Goal: Information Seeking & Learning: Learn about a topic

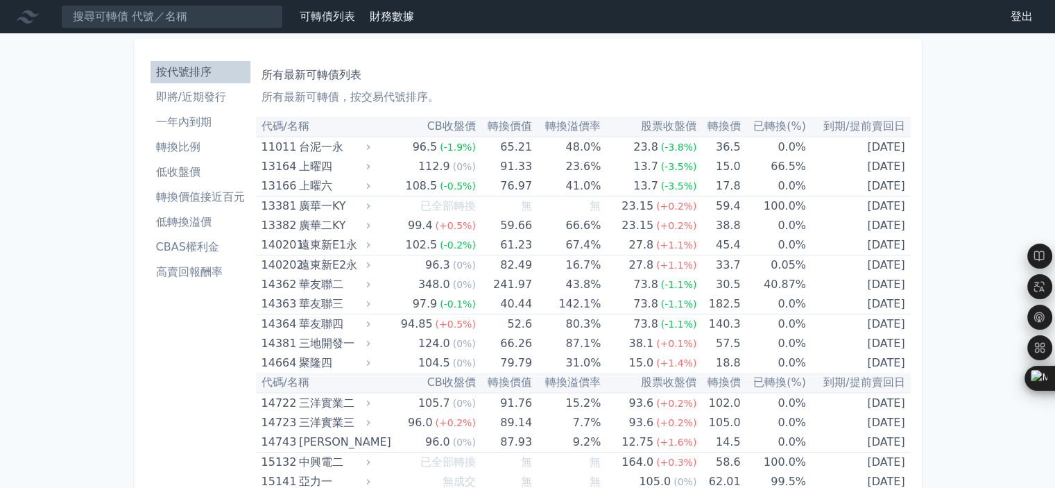
click at [164, 94] on li "即將/近期發行" at bounding box center [201, 97] width 100 height 17
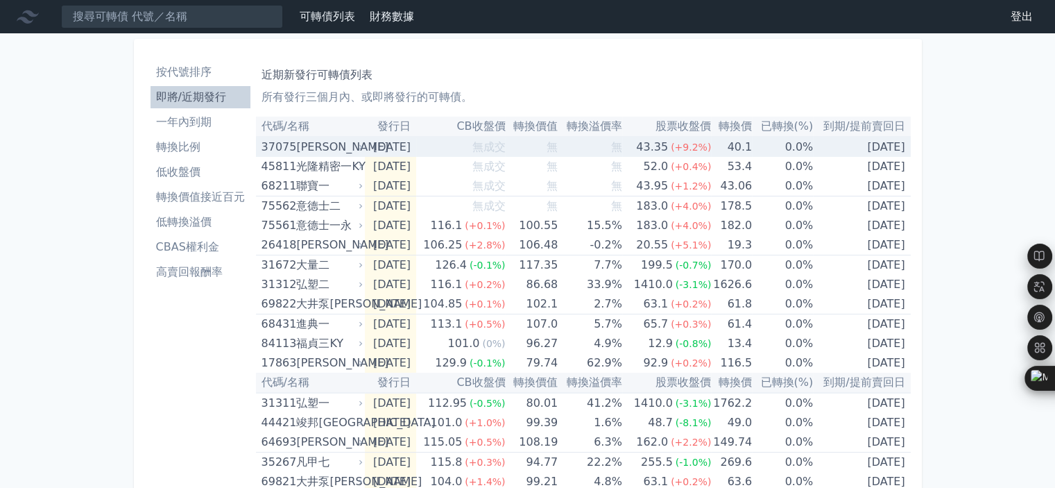
click at [323, 148] on div "[PERSON_NAME]" at bounding box center [328, 146] width 64 height 19
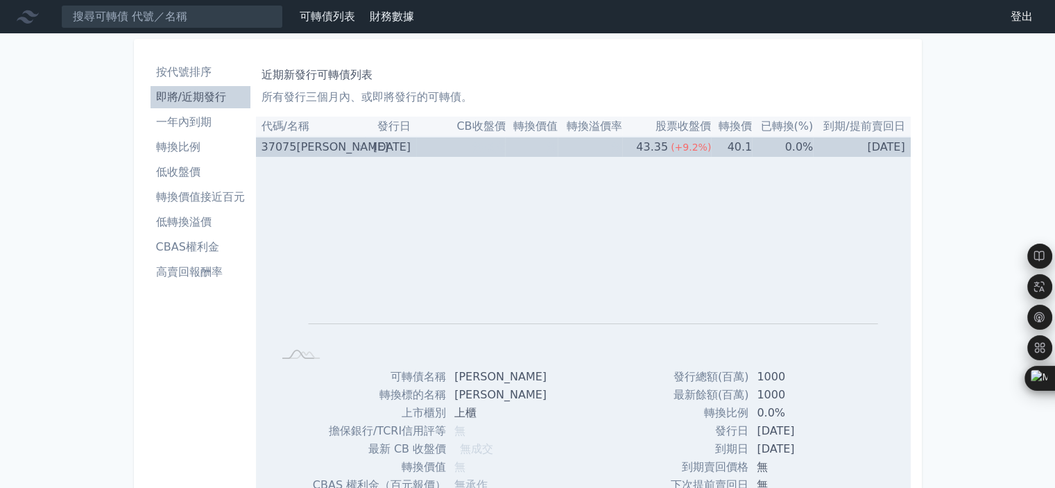
click at [323, 148] on div "[PERSON_NAME]" at bounding box center [328, 146] width 64 height 19
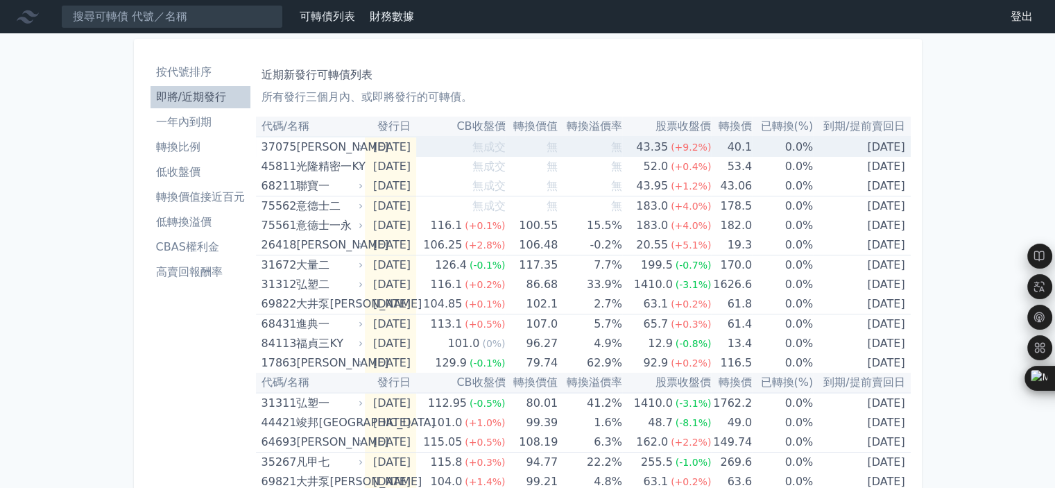
click at [323, 148] on div "[PERSON_NAME]" at bounding box center [328, 146] width 64 height 19
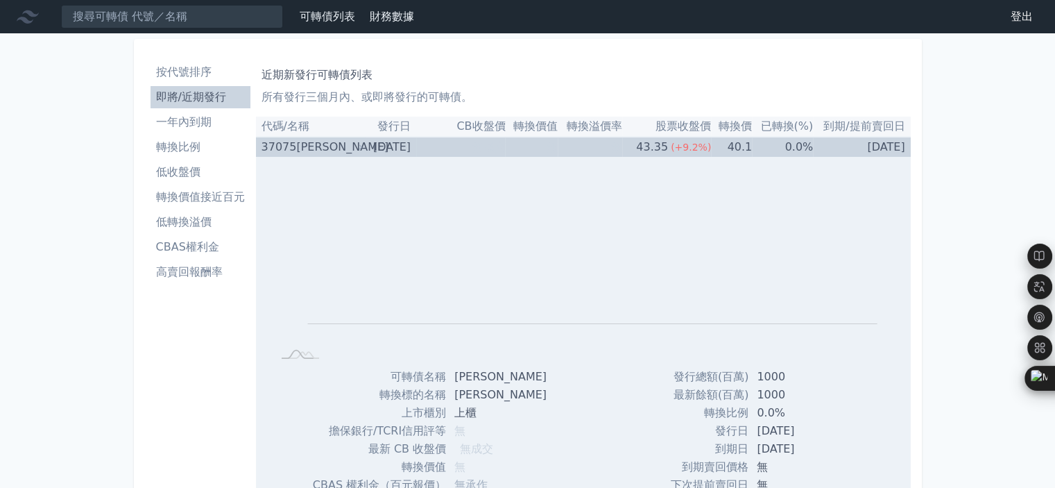
drag, startPoint x: 289, startPoint y: 148, endPoint x: 302, endPoint y: 167, distance: 23.5
click at [289, 148] on div "37075" at bounding box center [277, 146] width 32 height 19
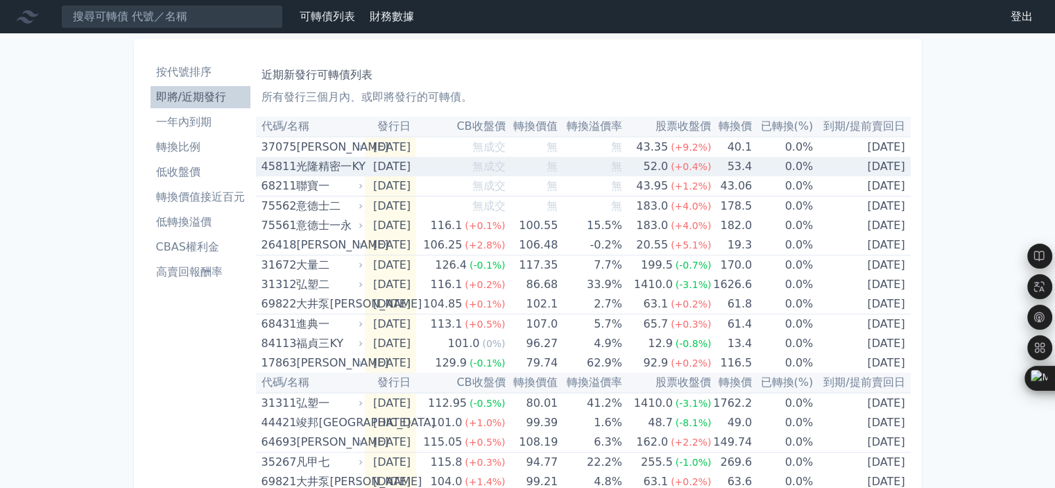
click at [325, 175] on div "光隆精密一KY" at bounding box center [328, 166] width 64 height 19
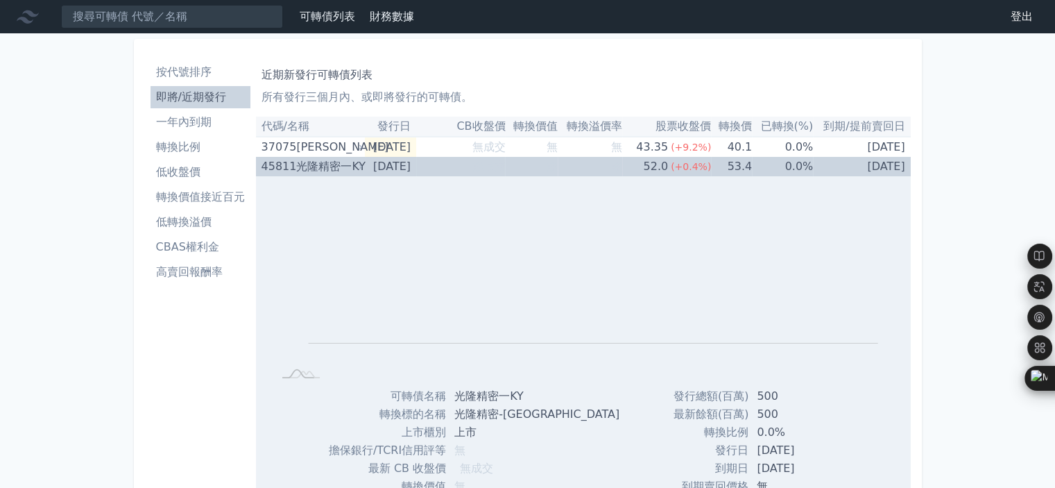
click at [325, 175] on div "光隆精密一KY" at bounding box center [328, 166] width 64 height 19
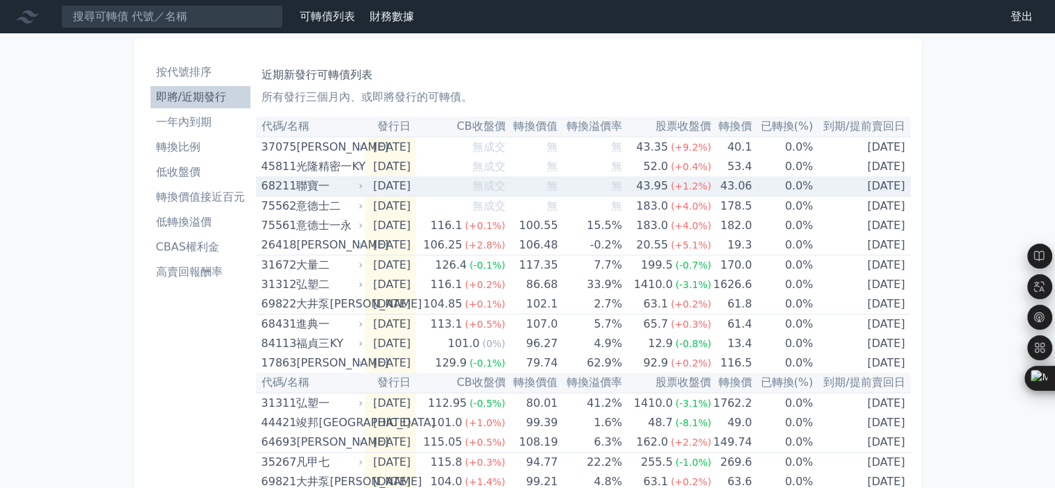
click at [313, 185] on div "聯寶一" at bounding box center [328, 185] width 64 height 19
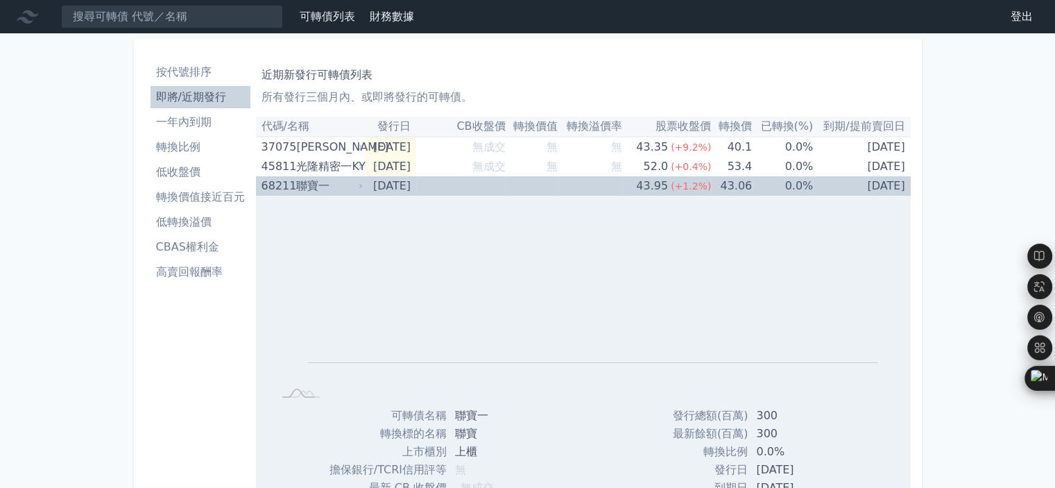
click at [319, 187] on div "聯寶一" at bounding box center [328, 185] width 64 height 19
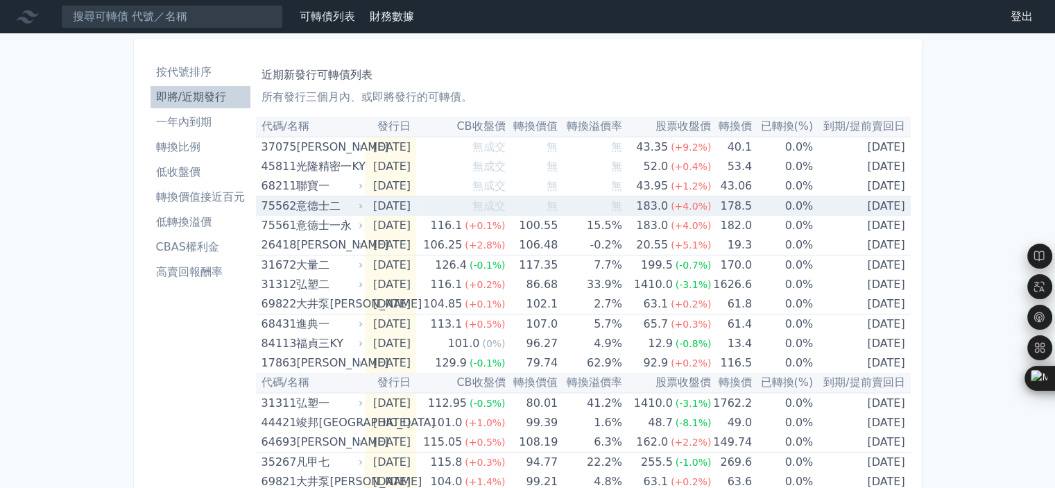
click at [327, 202] on div "意德士二" at bounding box center [328, 205] width 64 height 19
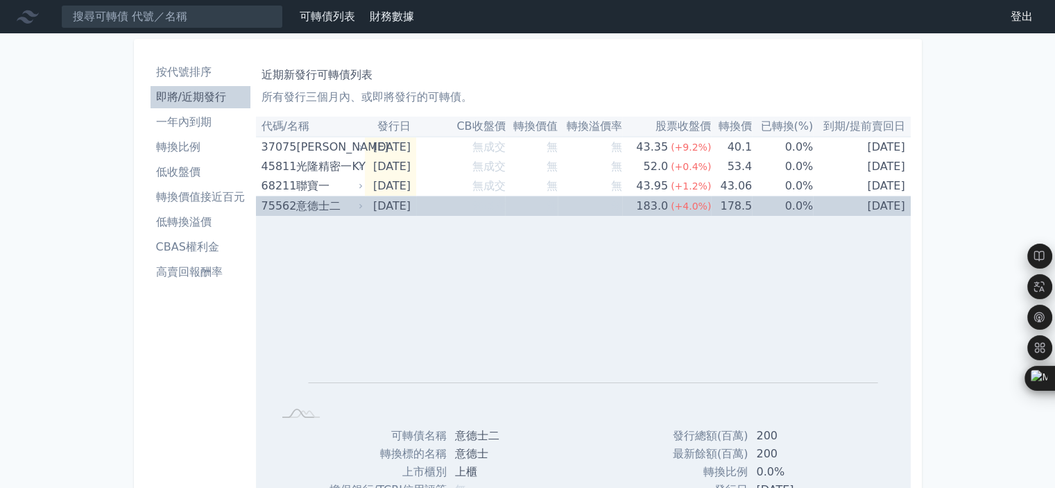
click at [330, 205] on div "意德士二" at bounding box center [328, 205] width 64 height 19
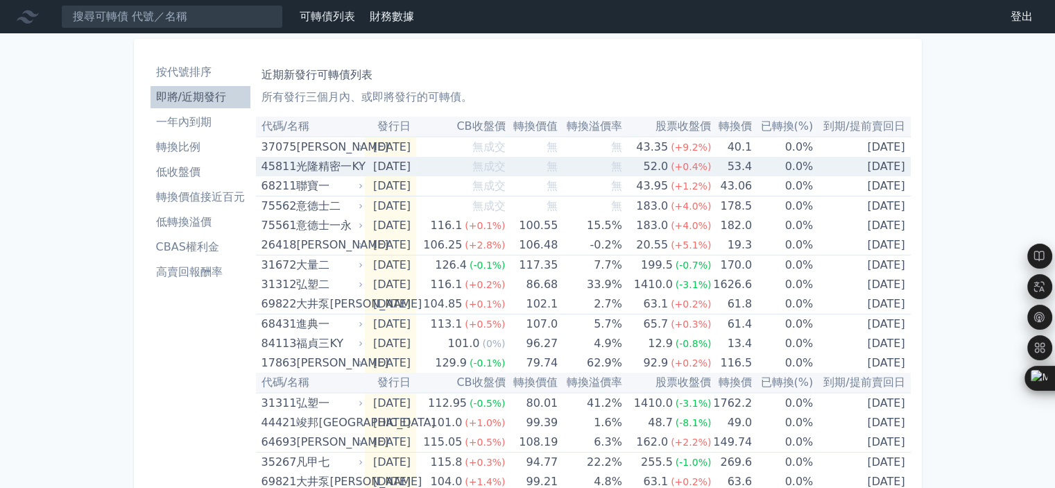
click at [302, 157] on div "光隆精密一KY" at bounding box center [328, 166] width 64 height 19
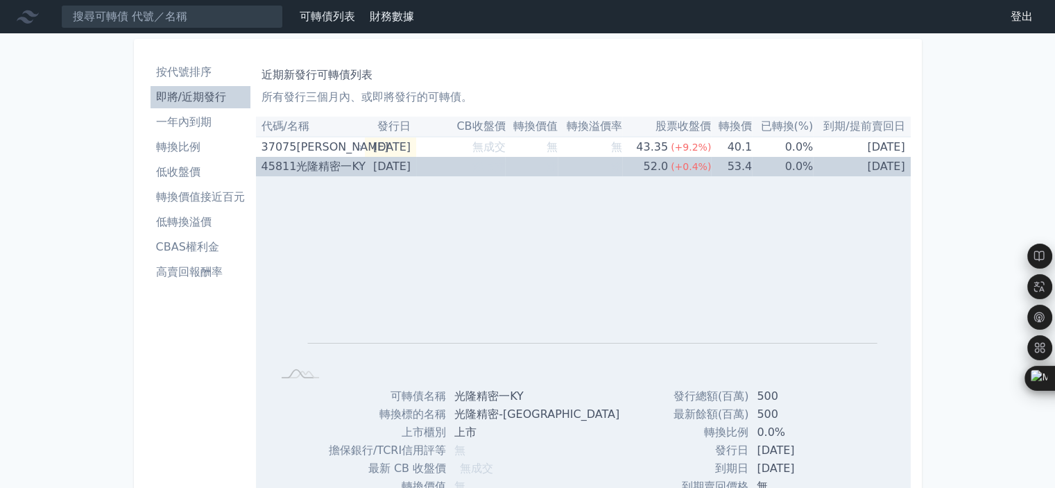
click at [302, 158] on div "光隆精密一KY" at bounding box center [328, 166] width 64 height 19
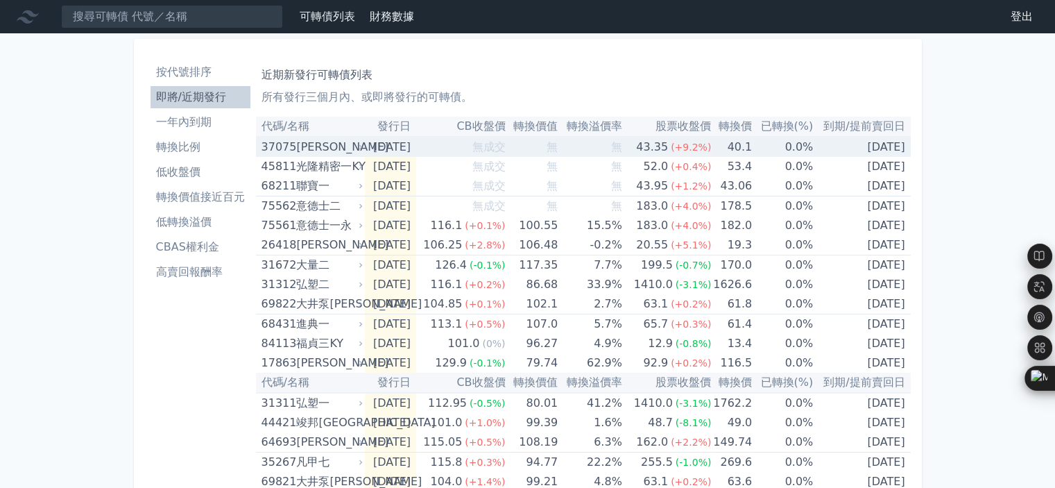
click at [302, 150] on div "[PERSON_NAME]" at bounding box center [328, 146] width 64 height 19
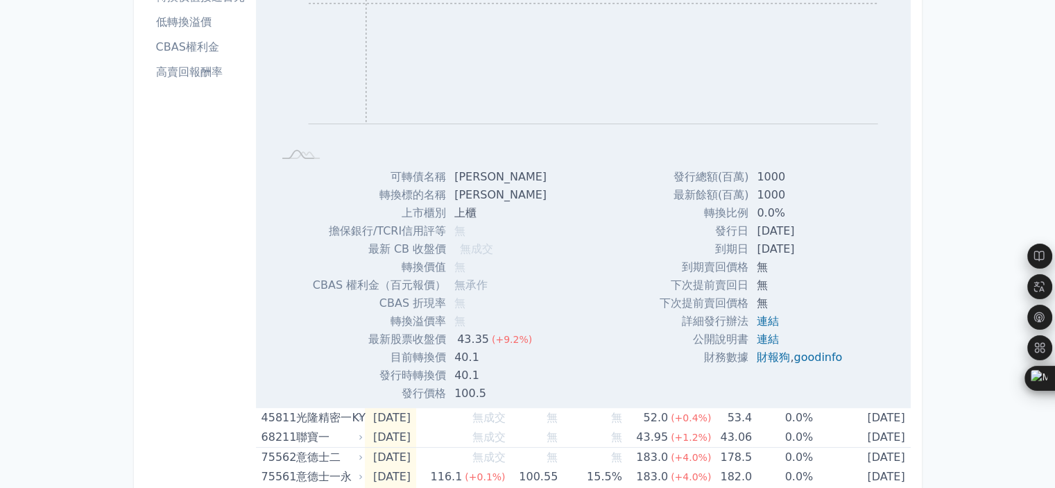
scroll to position [208, 0]
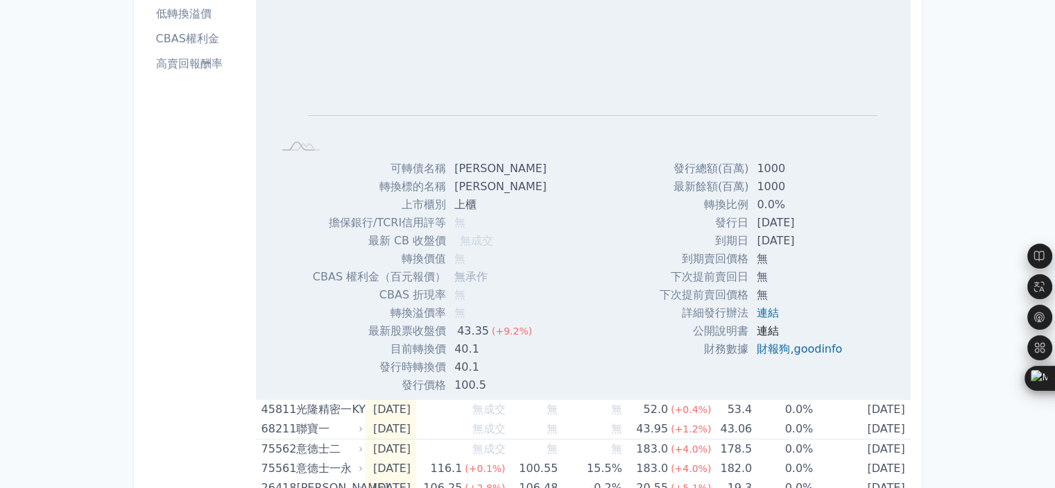
click at [772, 334] on link "連結" at bounding box center [768, 330] width 22 height 13
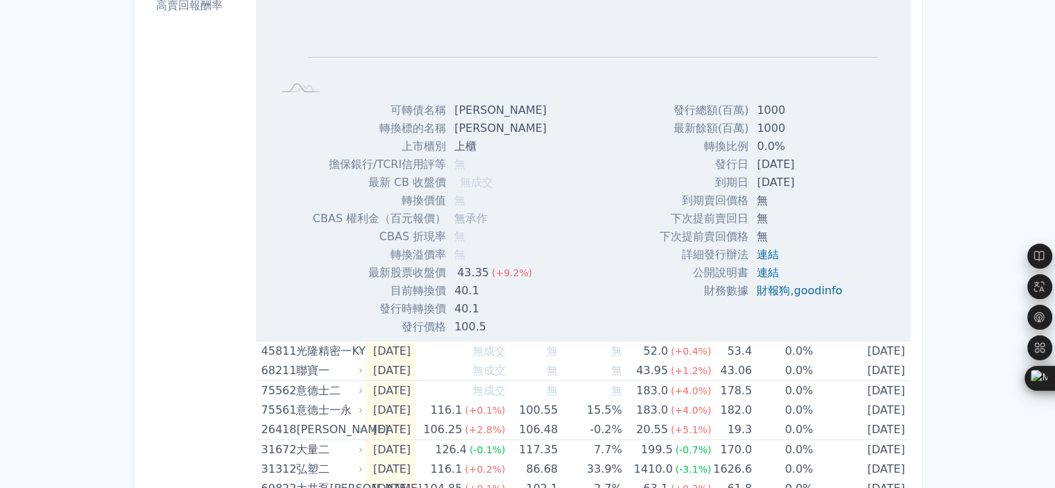
scroll to position [277, 0]
